Goal: Navigation & Orientation: Find specific page/section

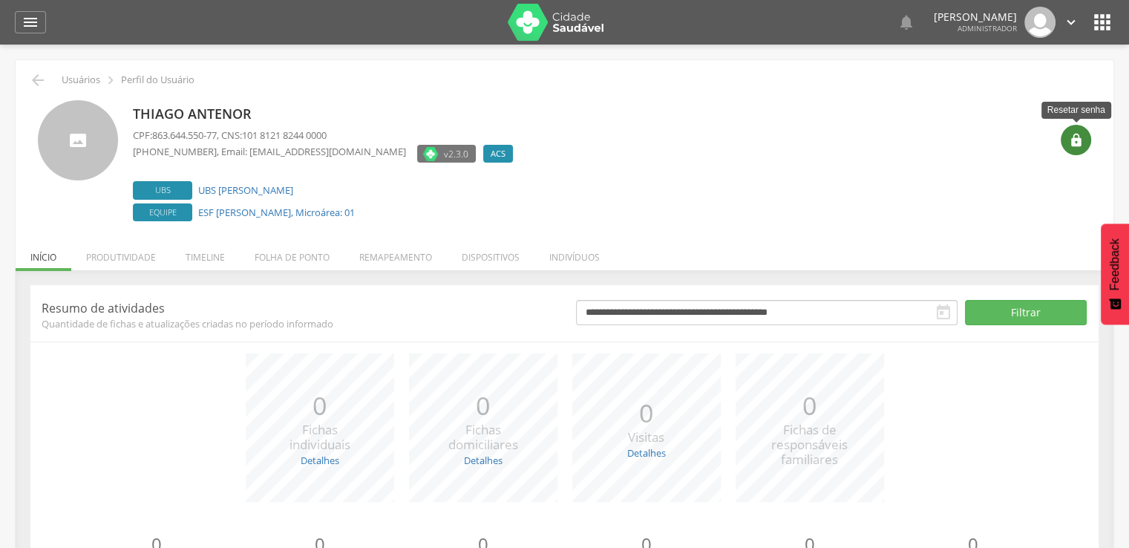
click at [1077, 136] on icon "" at bounding box center [1076, 140] width 15 height 15
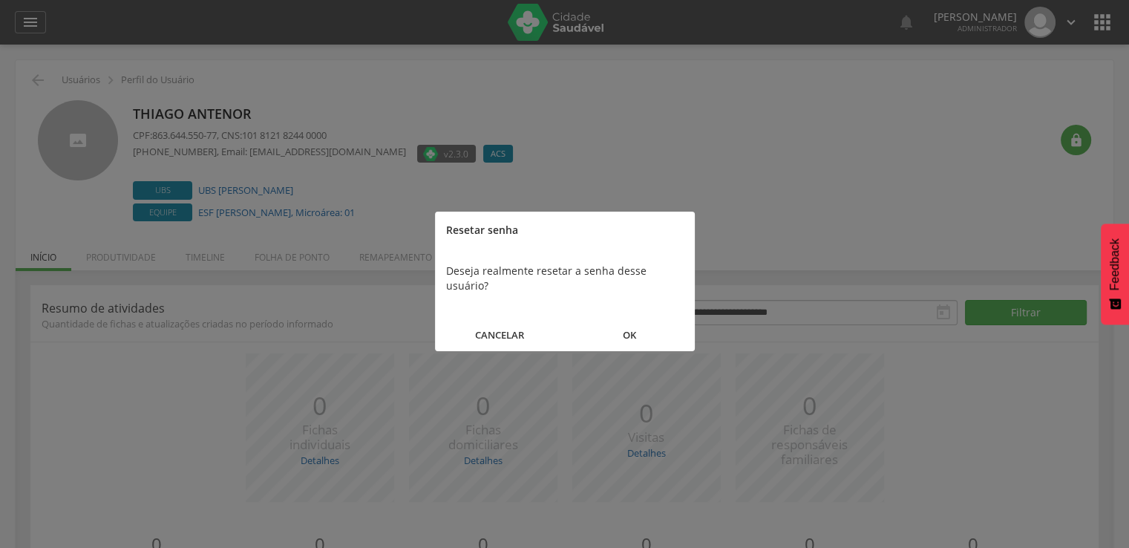
click at [637, 319] on button "OK" at bounding box center [630, 335] width 130 height 32
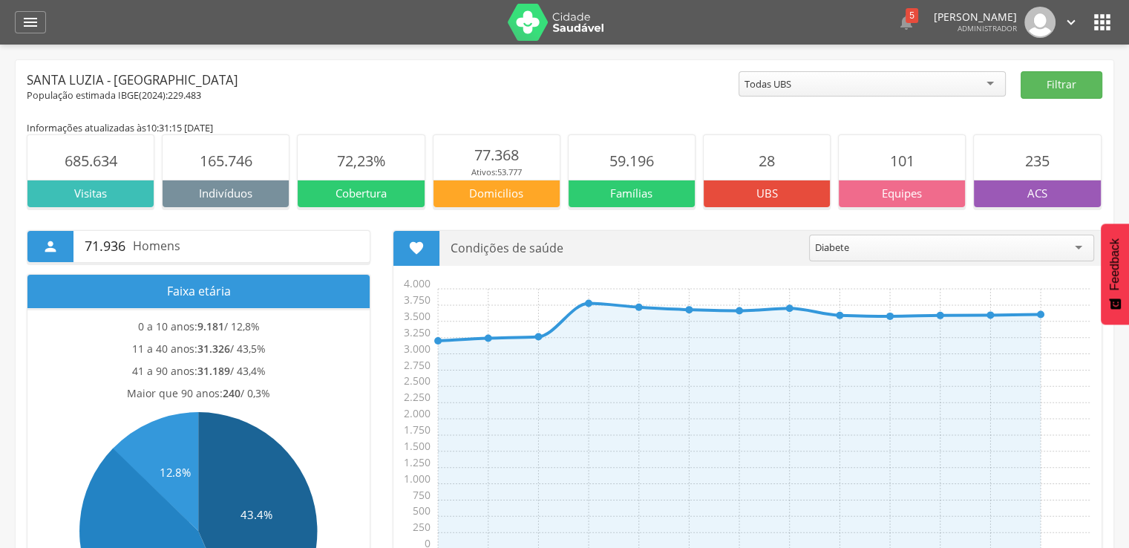
click at [1101, 19] on icon "" at bounding box center [1102, 22] width 24 height 24
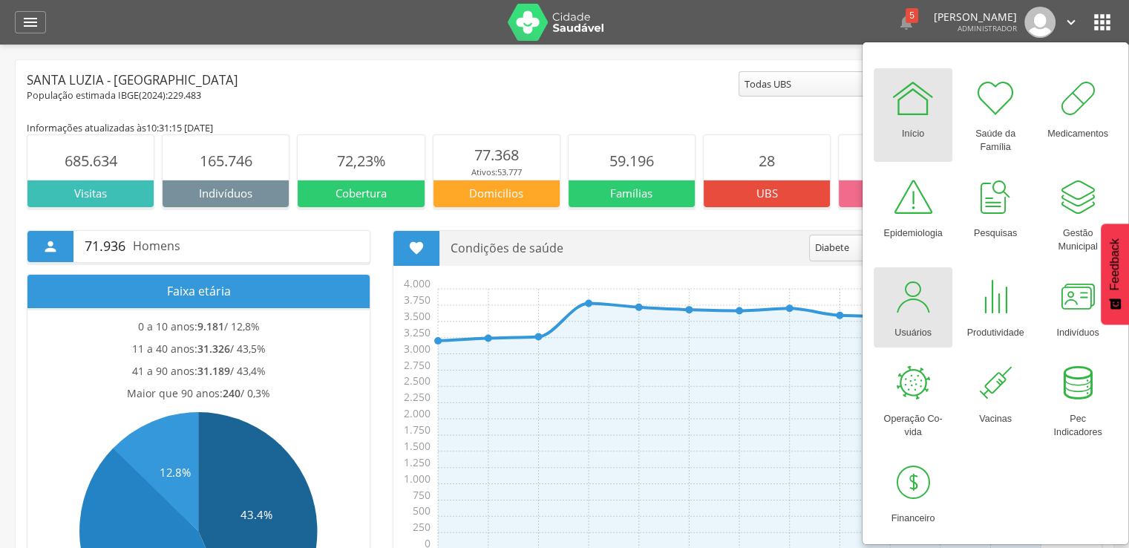
click at [912, 289] on div at bounding box center [913, 297] width 45 height 45
